Goal: Find specific page/section: Find specific page/section

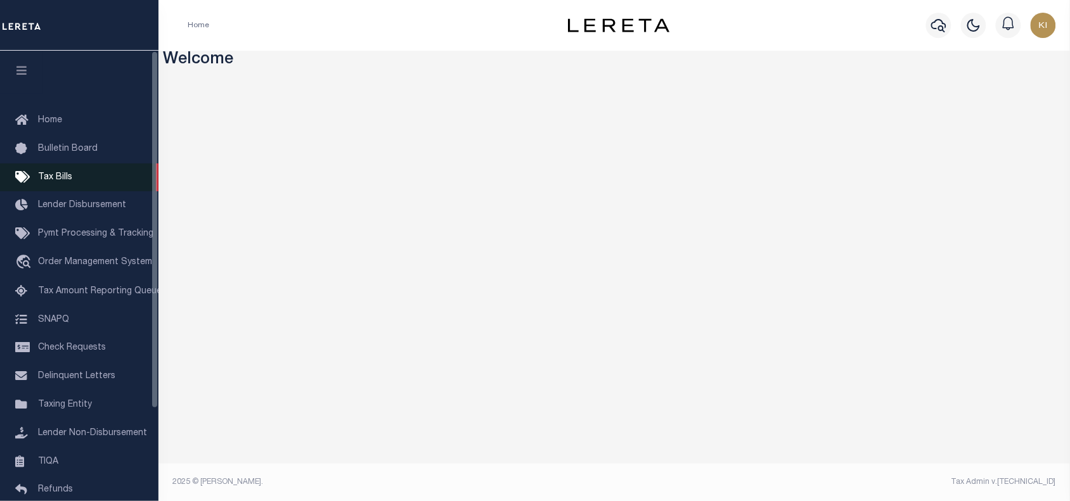
click at [58, 182] on span "Tax Bills" at bounding box center [55, 177] width 34 height 9
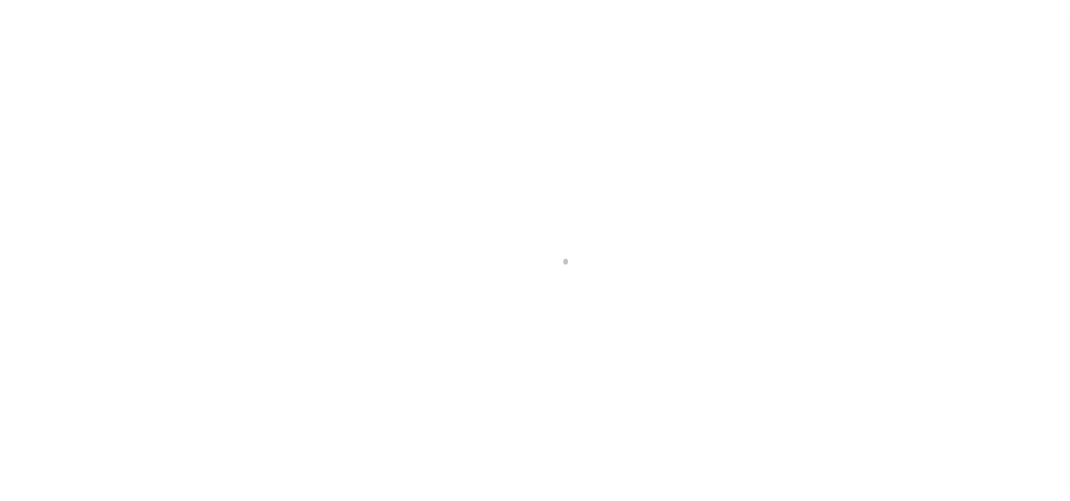
select select
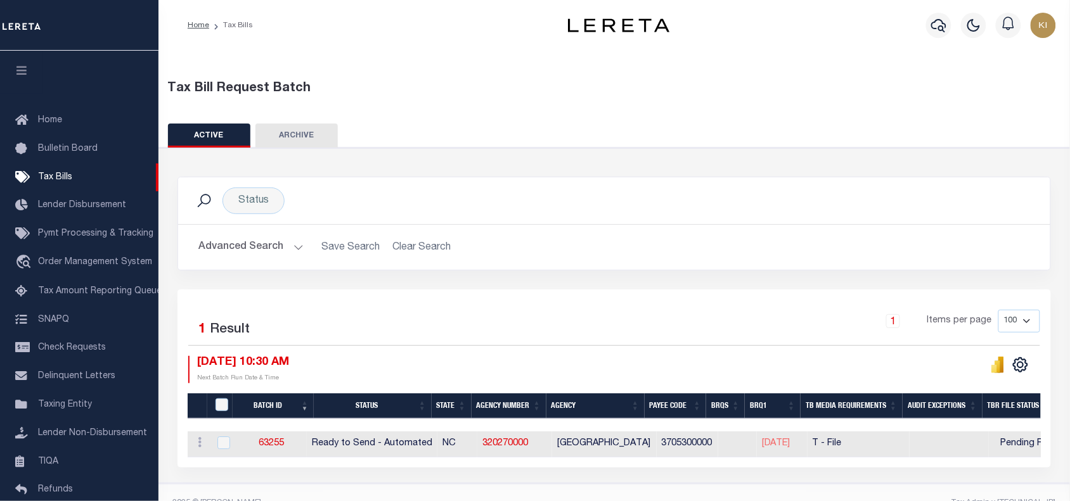
click at [295, 244] on button "Advanced Search" at bounding box center [250, 247] width 105 height 25
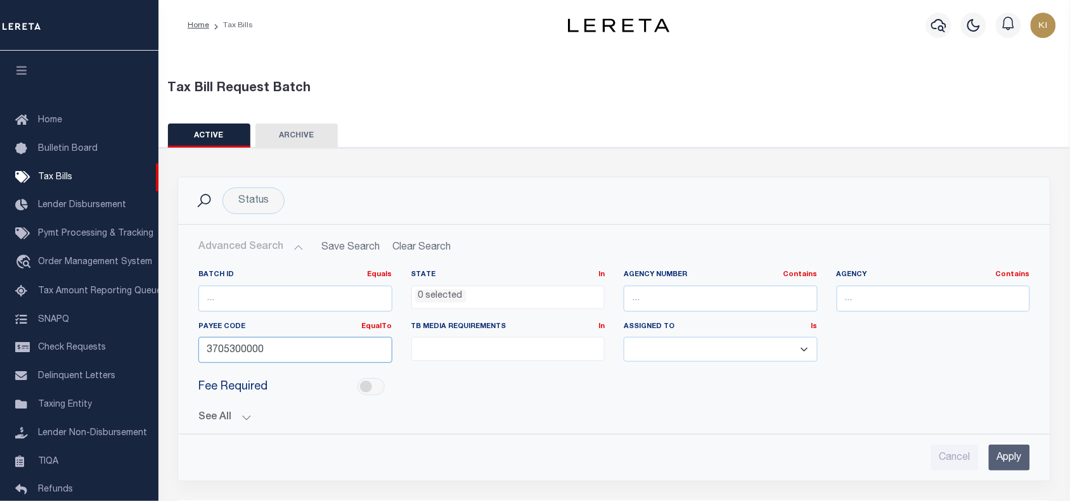
click at [254, 347] on input "3705300000" at bounding box center [295, 350] width 194 height 26
paste input "7803021298"
type input "7803021298"
click at [1012, 457] on input "Apply" at bounding box center [1009, 458] width 41 height 26
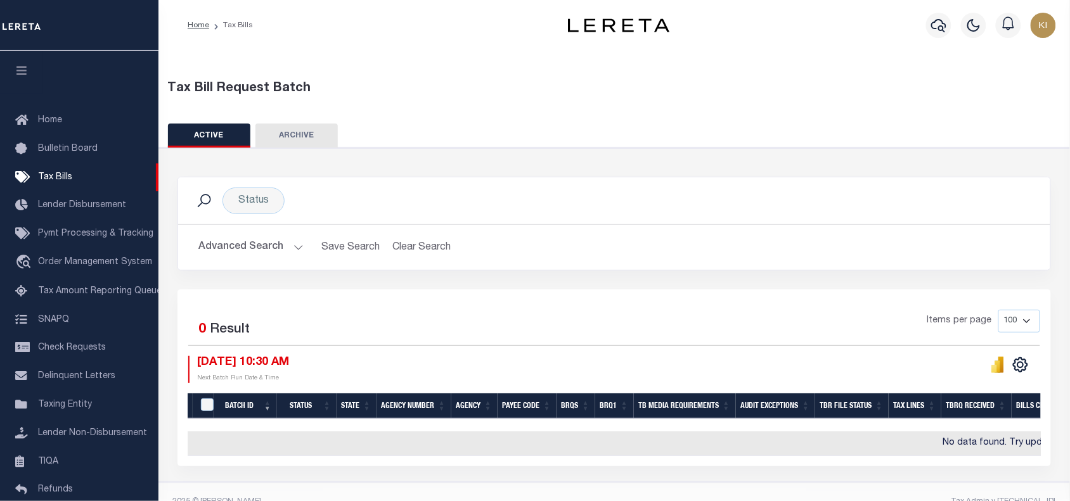
click at [293, 242] on button "Advanced Search" at bounding box center [250, 247] width 105 height 25
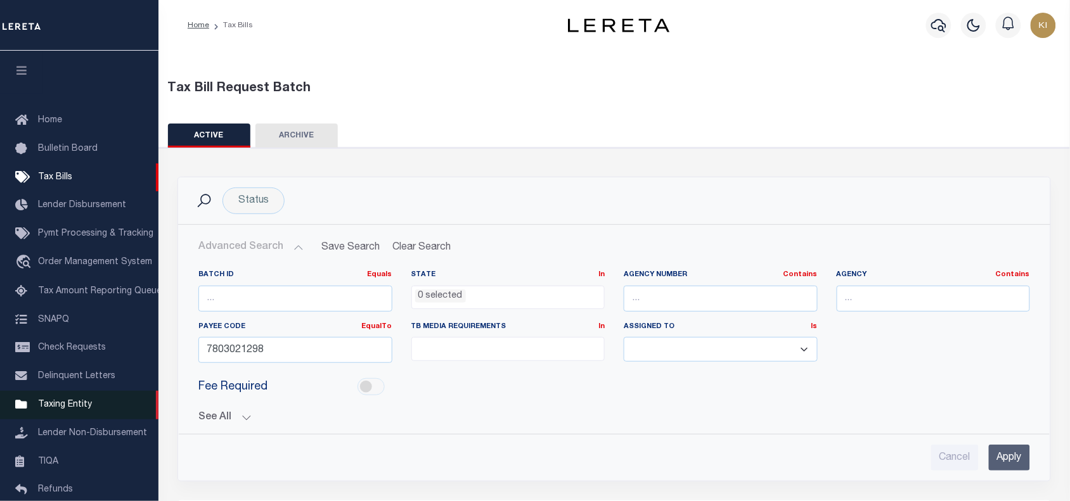
click at [80, 410] on span "Taxing Entity" at bounding box center [65, 405] width 54 height 9
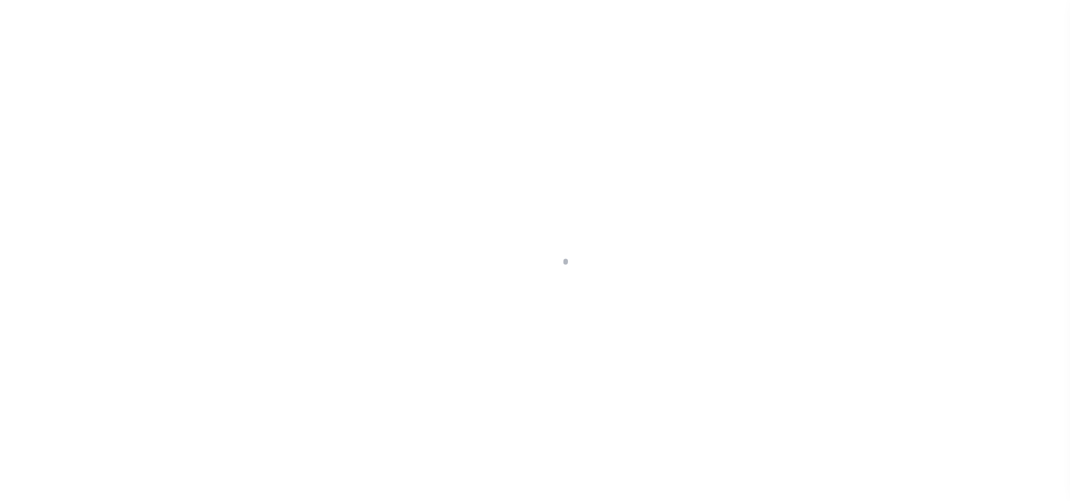
select select
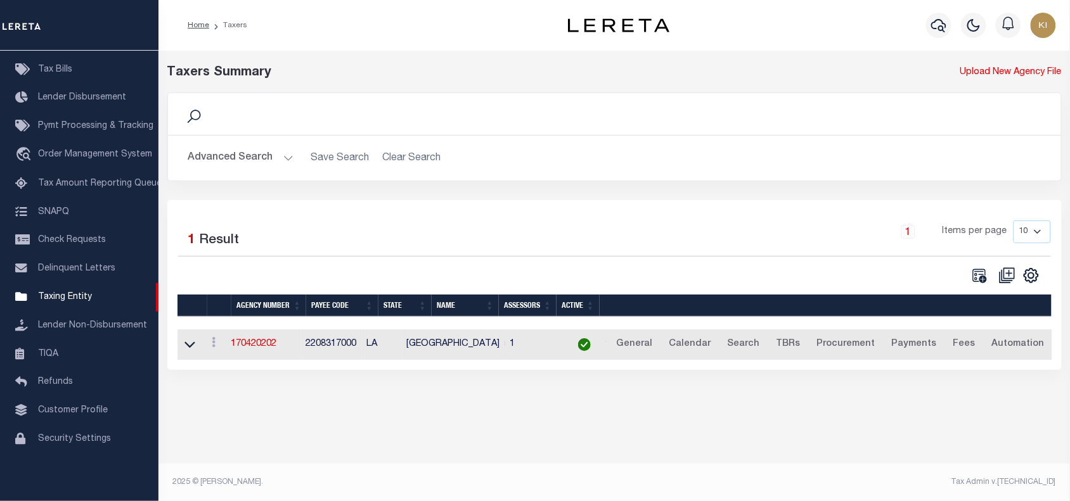
click at [288, 157] on button "Advanced Search" at bounding box center [240, 158] width 105 height 25
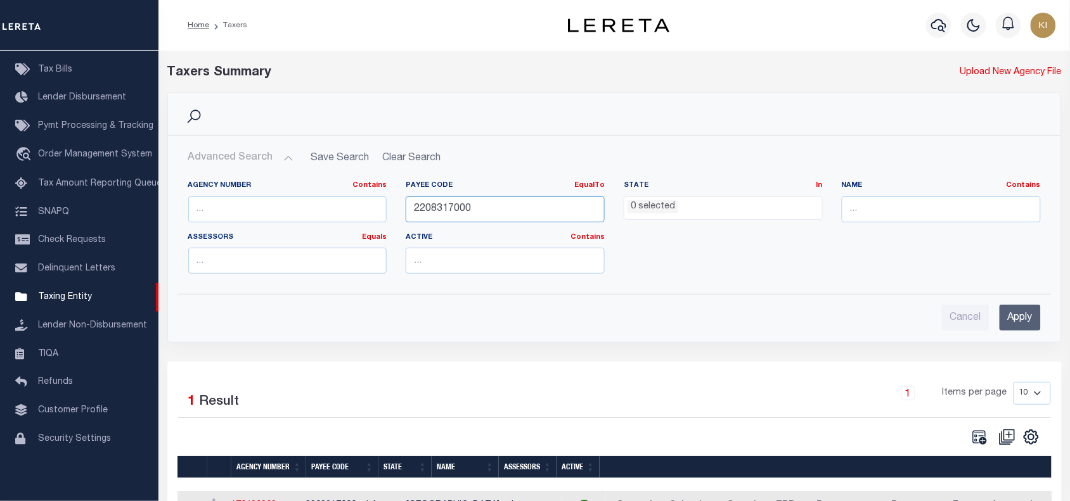
click at [456, 205] on input "2208317000" at bounding box center [505, 210] width 199 height 26
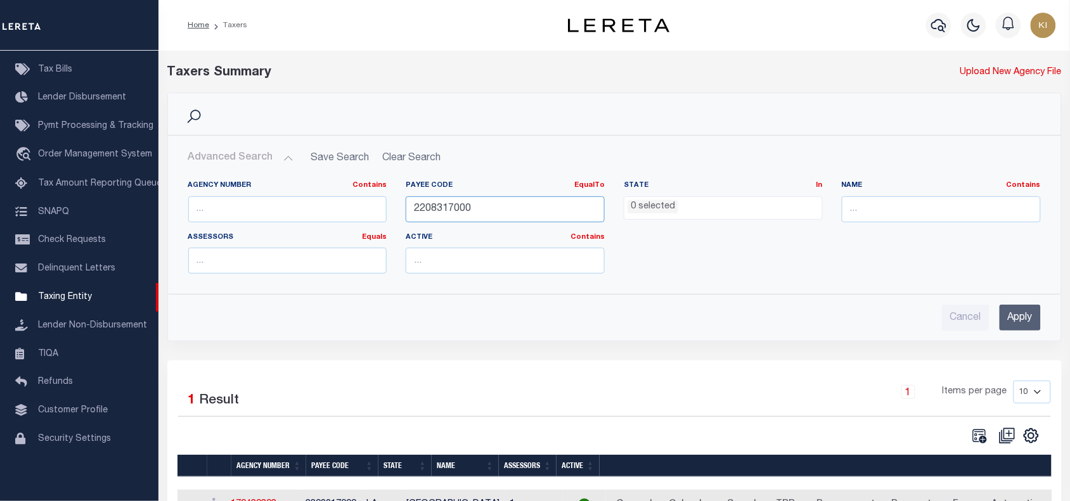
drag, startPoint x: 456, startPoint y: 205, endPoint x: 486, endPoint y: 248, distance: 52.9
click at [457, 205] on input "2208317000" at bounding box center [505, 210] width 199 height 26
paste input "7803021298"
type input "7803021298"
click at [1028, 322] on input "Apply" at bounding box center [1020, 318] width 41 height 26
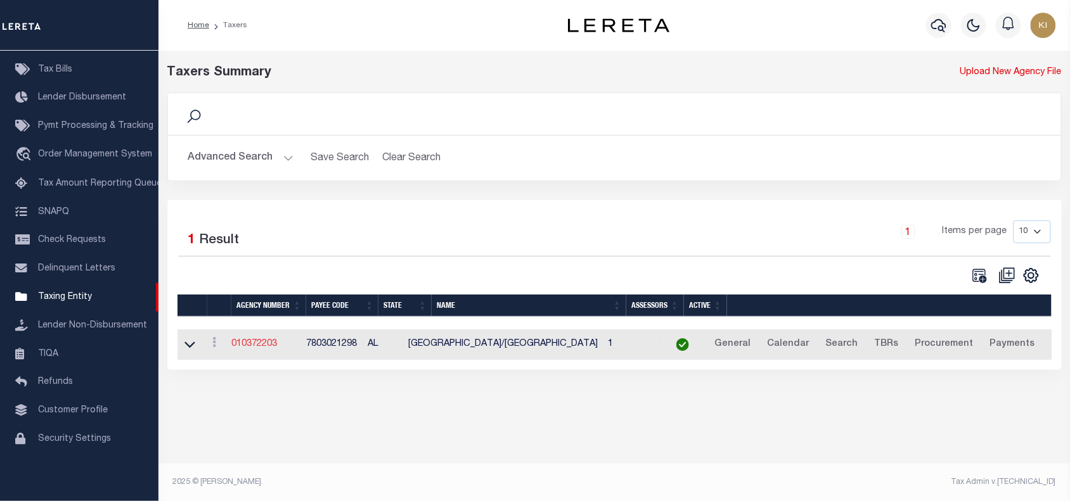
click at [260, 349] on link "010372203" at bounding box center [254, 344] width 46 height 9
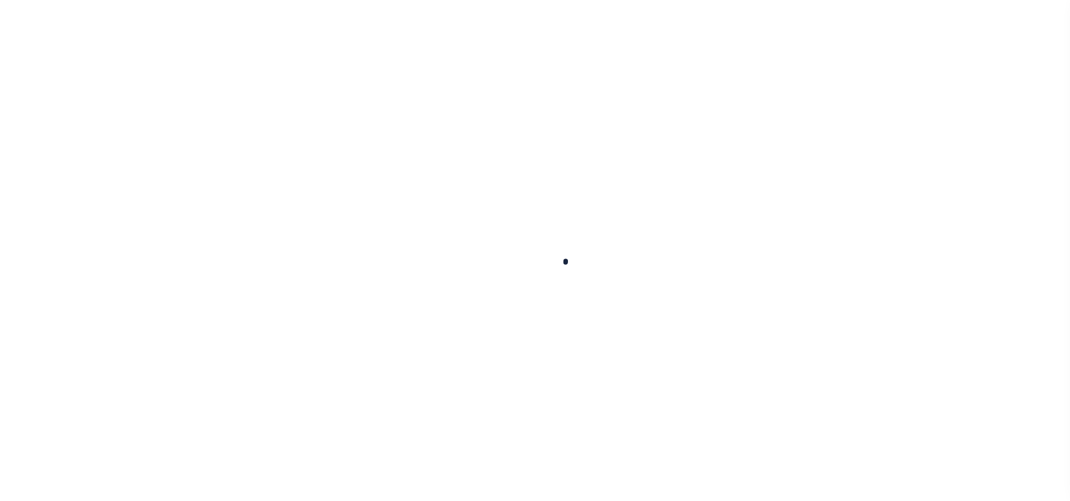
select select
checkbox input "false"
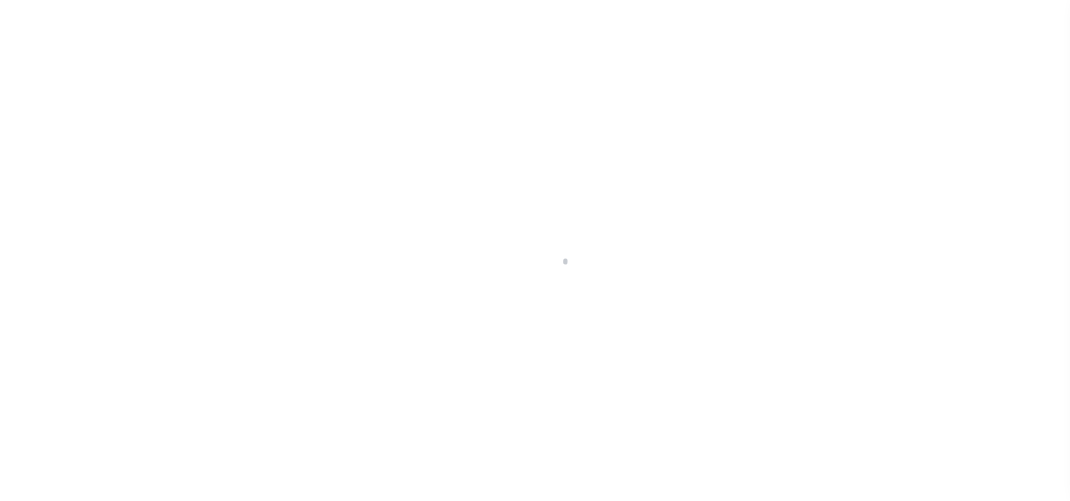
select select "1"
checkbox input "false"
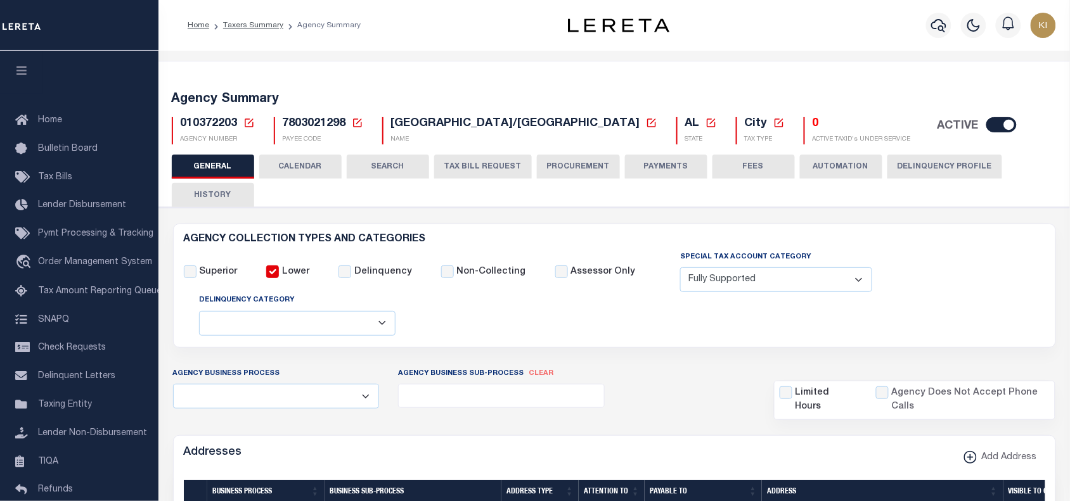
click at [299, 165] on button "CALENDAR" at bounding box center [300, 167] width 82 height 24
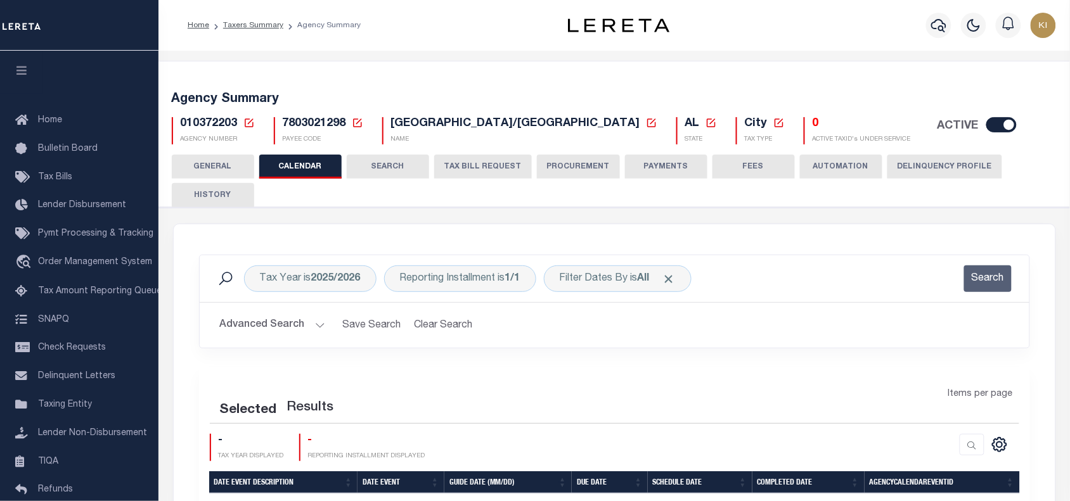
checkbox input "false"
type input "1"
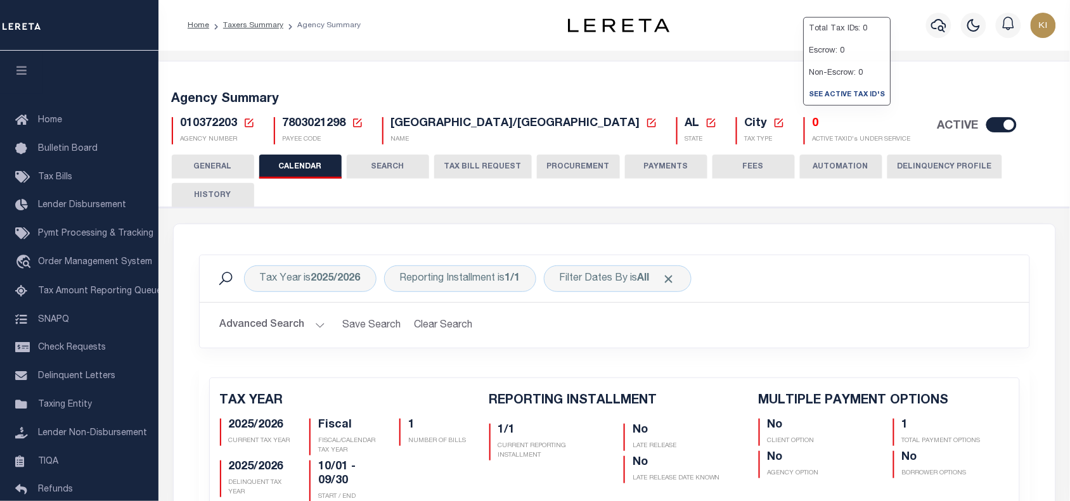
click at [659, 341] on div "Advanced Search Save Search Clear Search Client Number Contains Contains" at bounding box center [615, 325] width 830 height 45
click at [251, 26] on link "Taxers Summary" at bounding box center [253, 26] width 60 height 8
